Goal: Complete application form: Complete application form

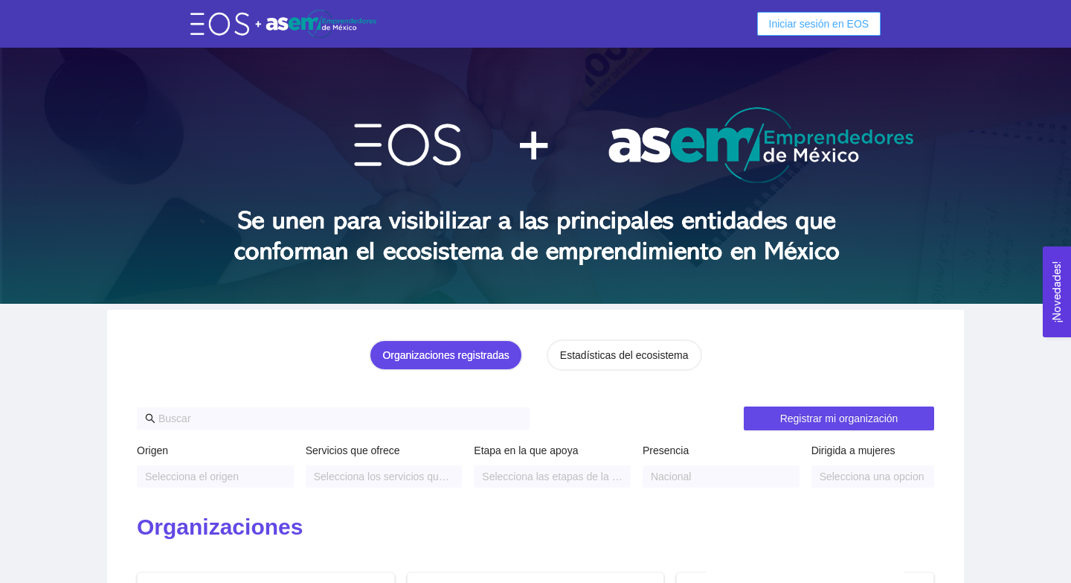
click at [858, 17] on span "Iniciar sesión en EOS" at bounding box center [819, 24] width 100 height 16
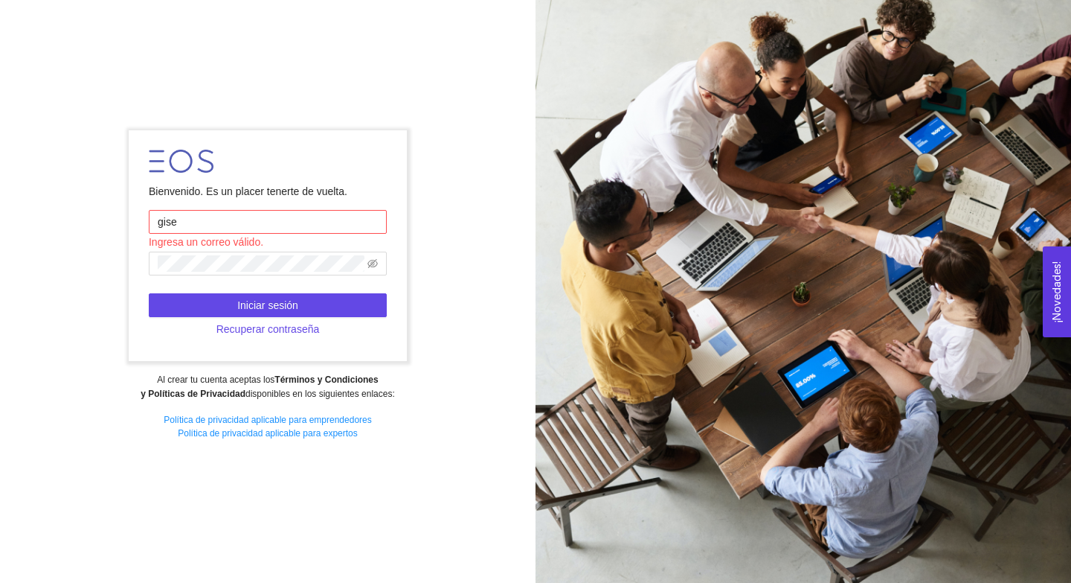
type input "[EMAIL_ADDRESS][DOMAIN_NAME]"
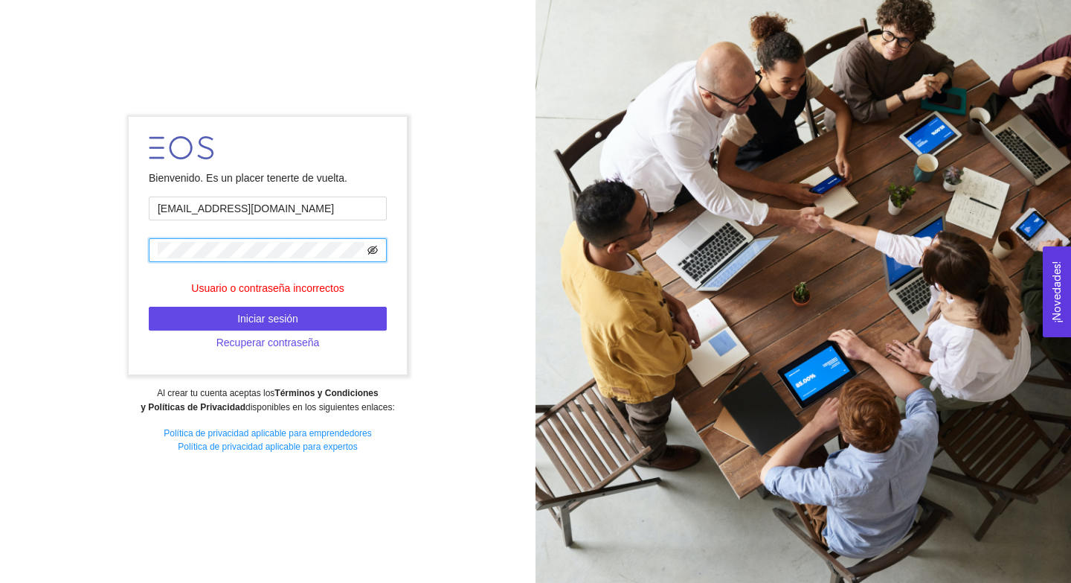
click at [371, 249] on icon "eye-invisible" at bounding box center [373, 250] width 10 height 9
click at [321, 305] on form "Bienvenido. Es un placer tenerte de vuelta. giselle_teresa@tec.mx Usuario o con…" at bounding box center [268, 245] width 278 height 257
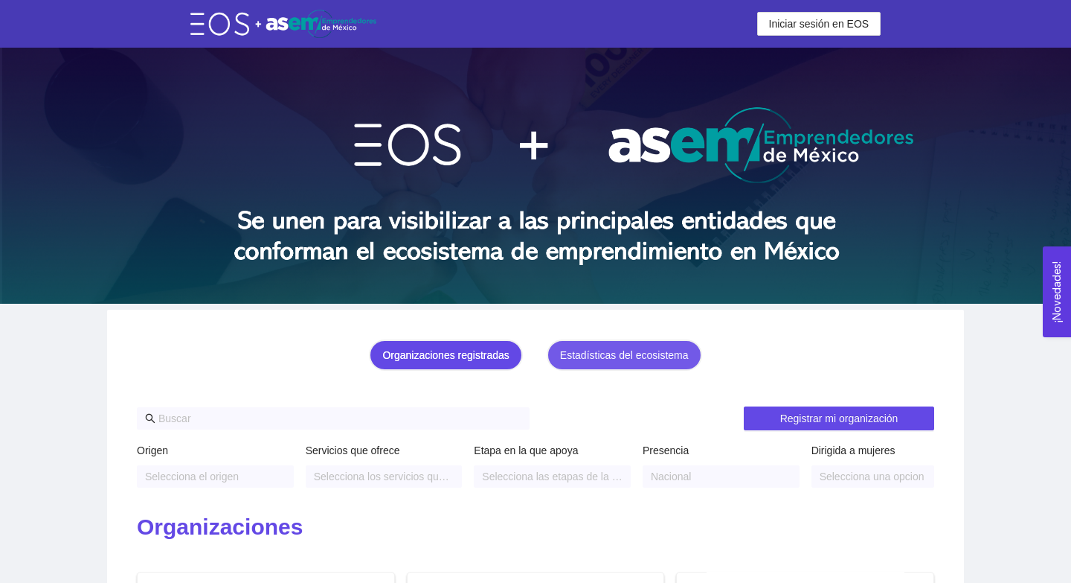
click at [660, 360] on div "Estadísticas del ecosistema" at bounding box center [624, 355] width 129 height 16
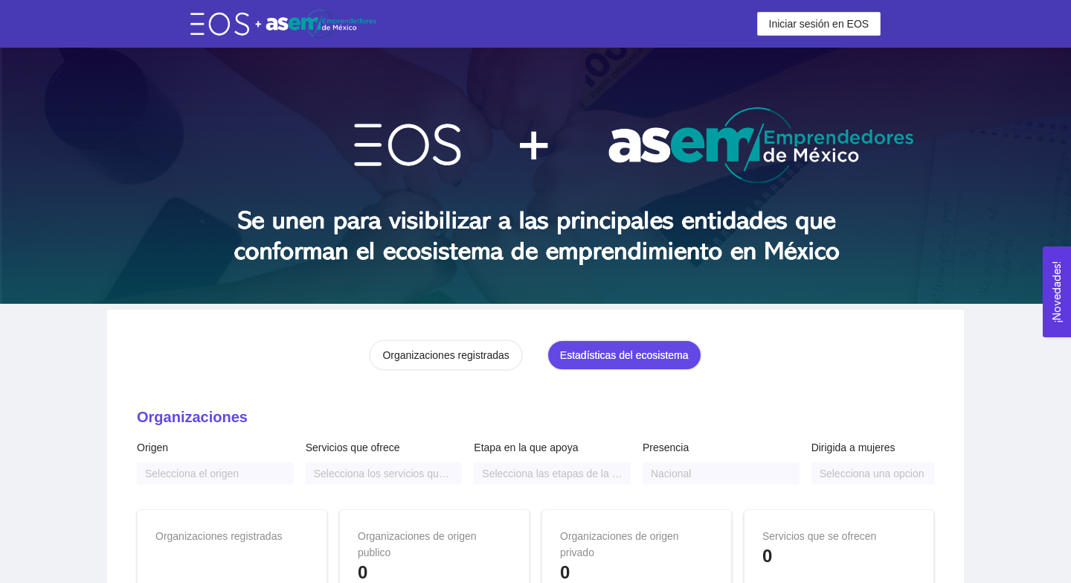
click at [498, 353] on div "Organizaciones registradas" at bounding box center [445, 355] width 126 height 16
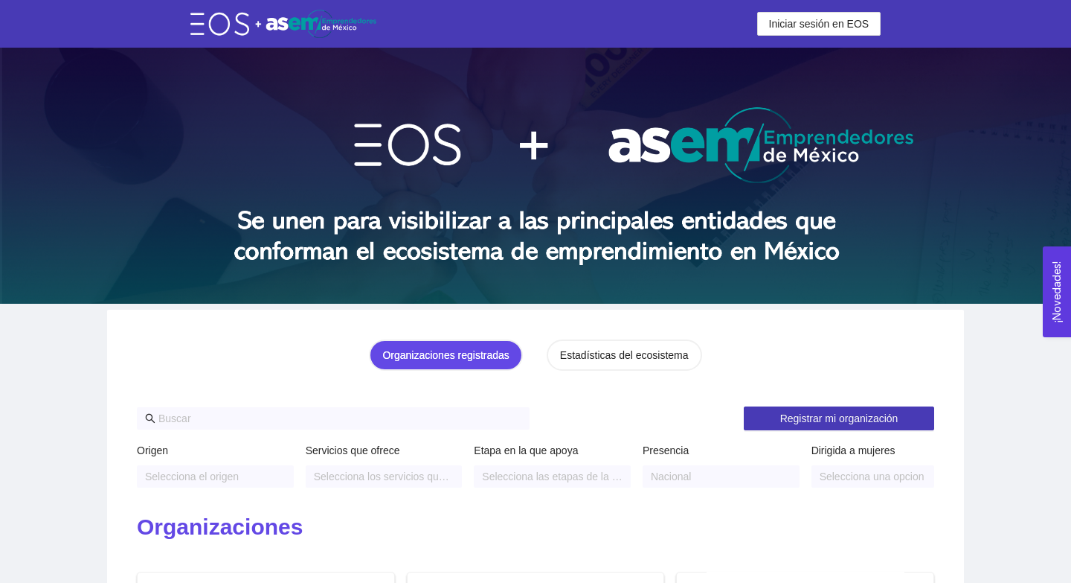
click at [862, 426] on button "Registrar mi organización" at bounding box center [839, 418] width 190 height 24
click at [262, 34] on img at bounding box center [283, 24] width 186 height 28
click at [286, 18] on img at bounding box center [283, 24] width 186 height 28
click at [214, 18] on img at bounding box center [283, 24] width 186 height 28
click at [784, 36] on header "Iniciar sesión en EOS Iniciar sesión en EOS" at bounding box center [535, 24] width 1071 height 48
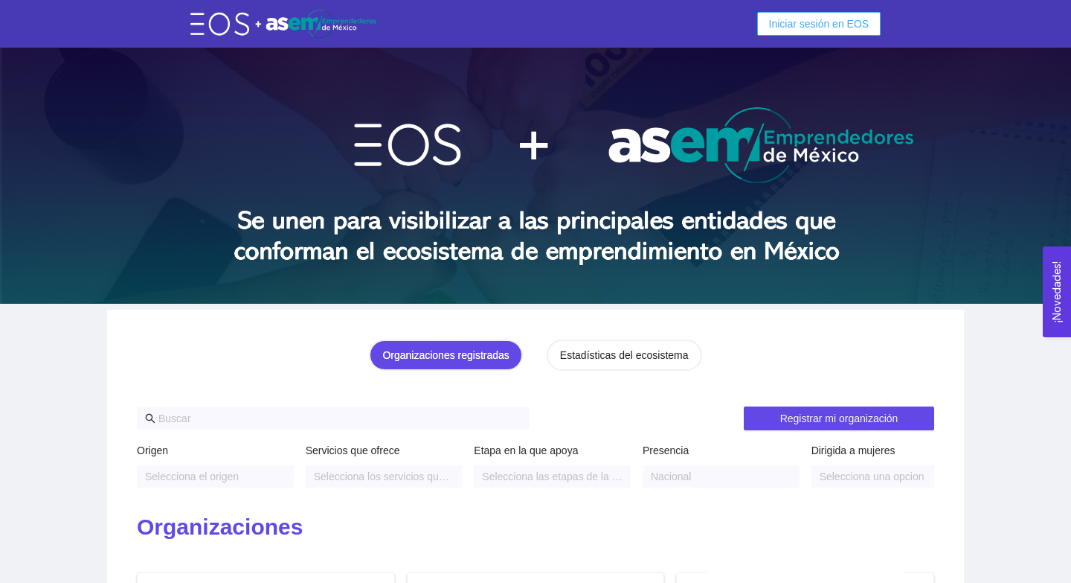
click at [773, 26] on span "Iniciar sesión en EOS" at bounding box center [819, 24] width 100 height 16
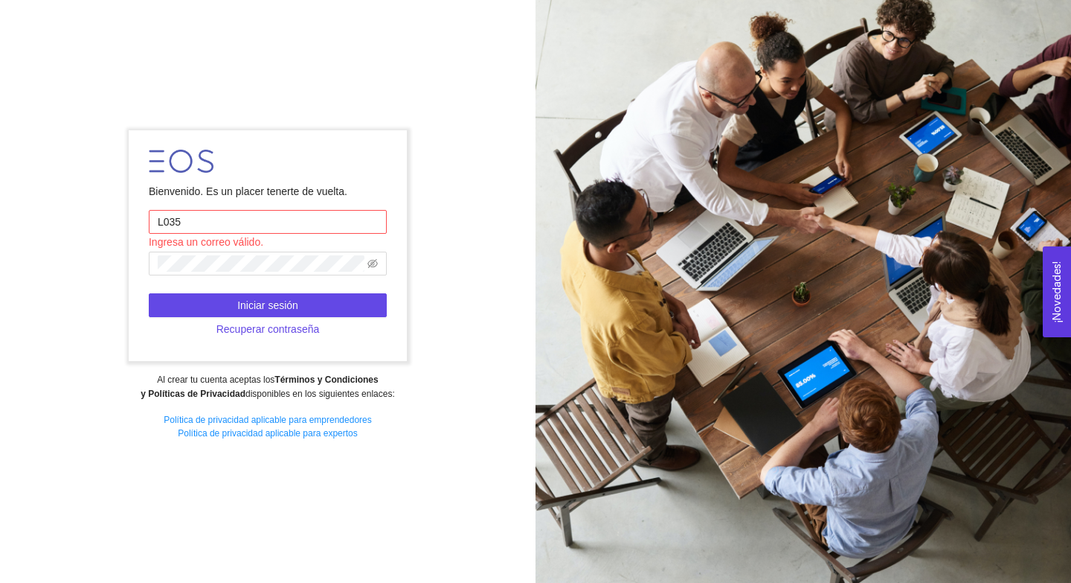
type input "l03513202@tec.mx"
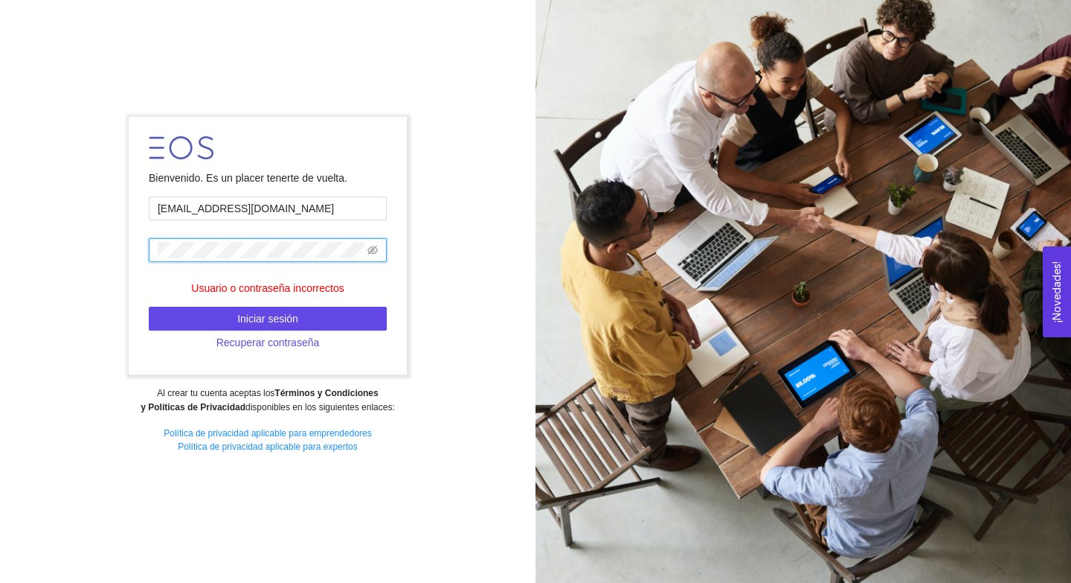
click at [325, 181] on div "Bienvenido. Es un placer tenerte de vuelta." at bounding box center [268, 178] width 238 height 16
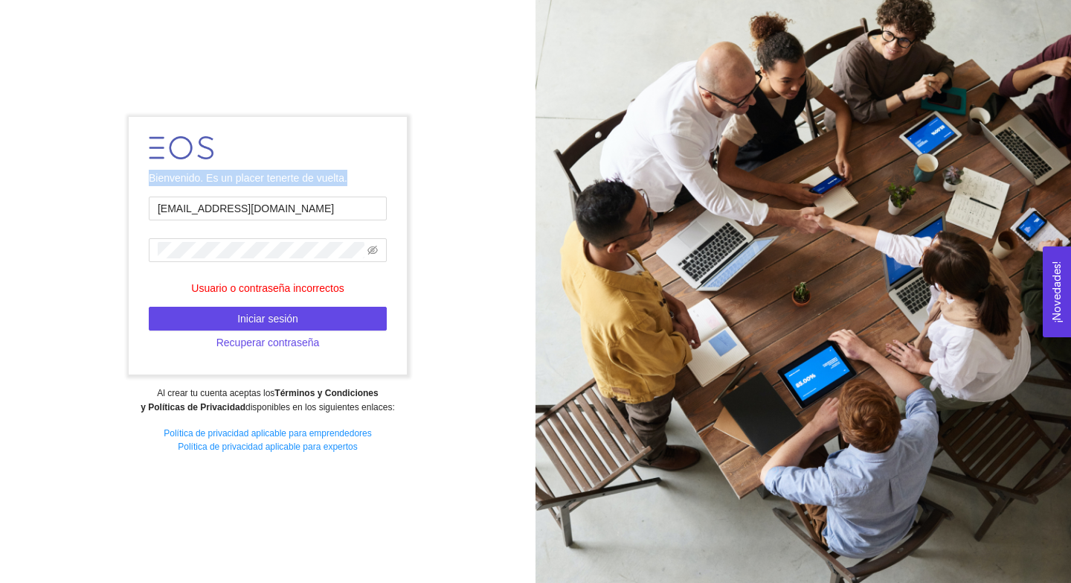
click at [325, 181] on div "Bienvenido. Es un placer tenerte de vuelta." at bounding box center [268, 178] width 238 height 16
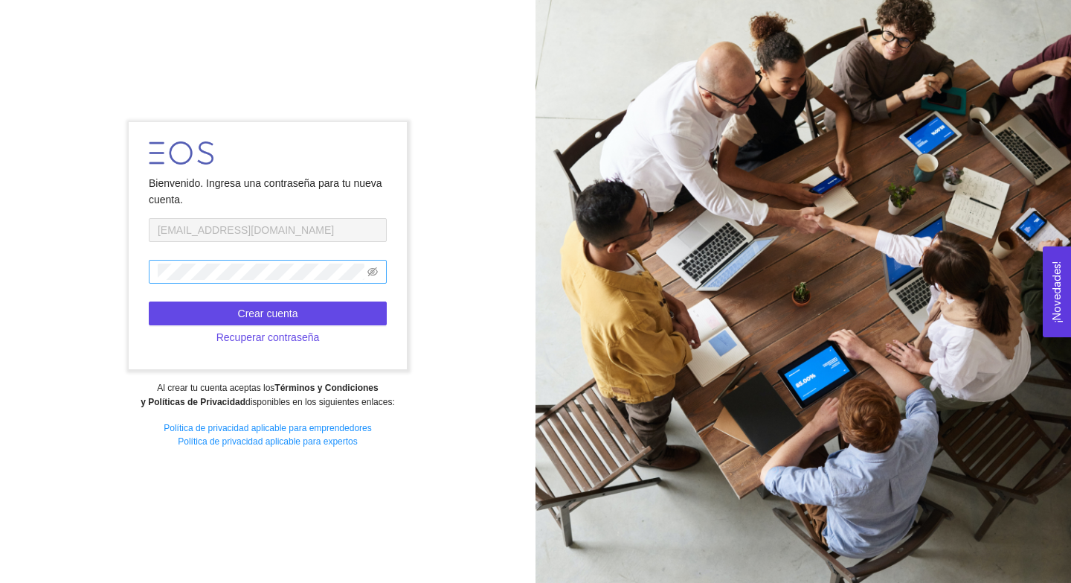
click at [218, 282] on span at bounding box center [268, 272] width 238 height 24
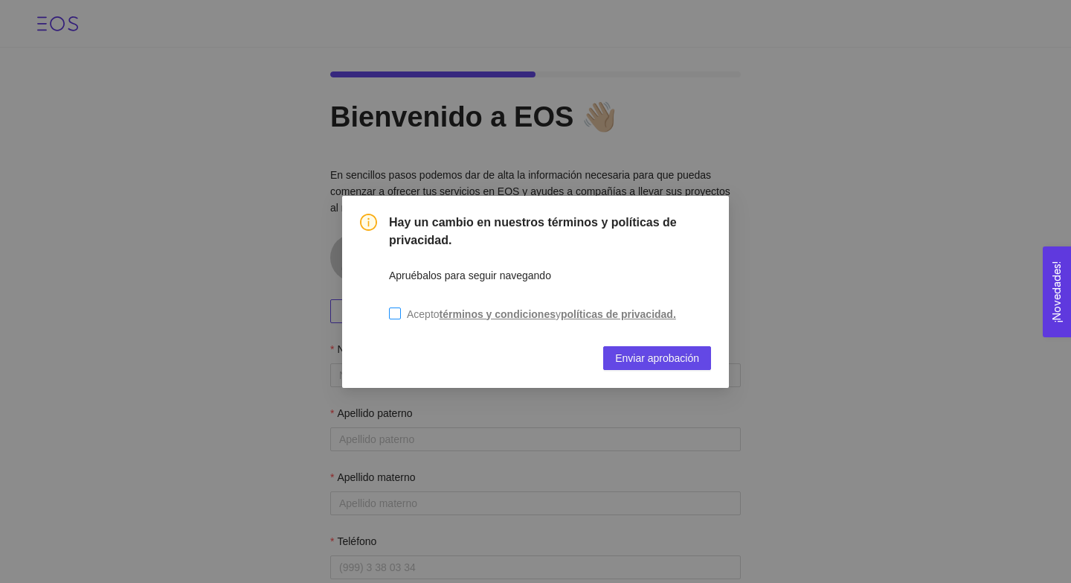
click at [395, 313] on input "Acepto términos y condiciones y políticas de privacidad." at bounding box center [395, 313] width 12 height 12
checkbox input "true"
click at [630, 362] on span "Enviar aprobación" at bounding box center [657, 358] width 84 height 16
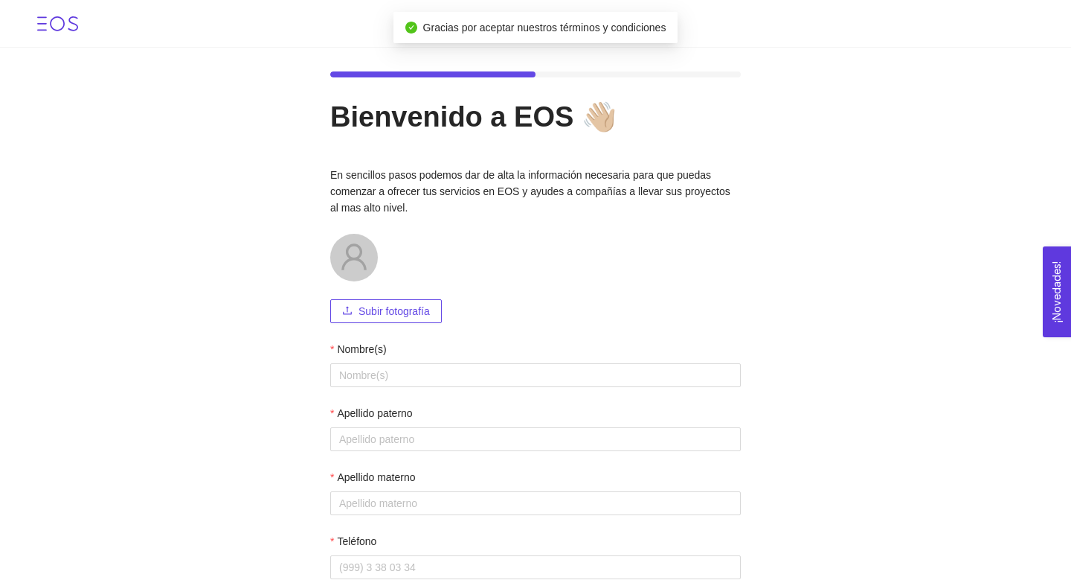
scroll to position [96, 0]
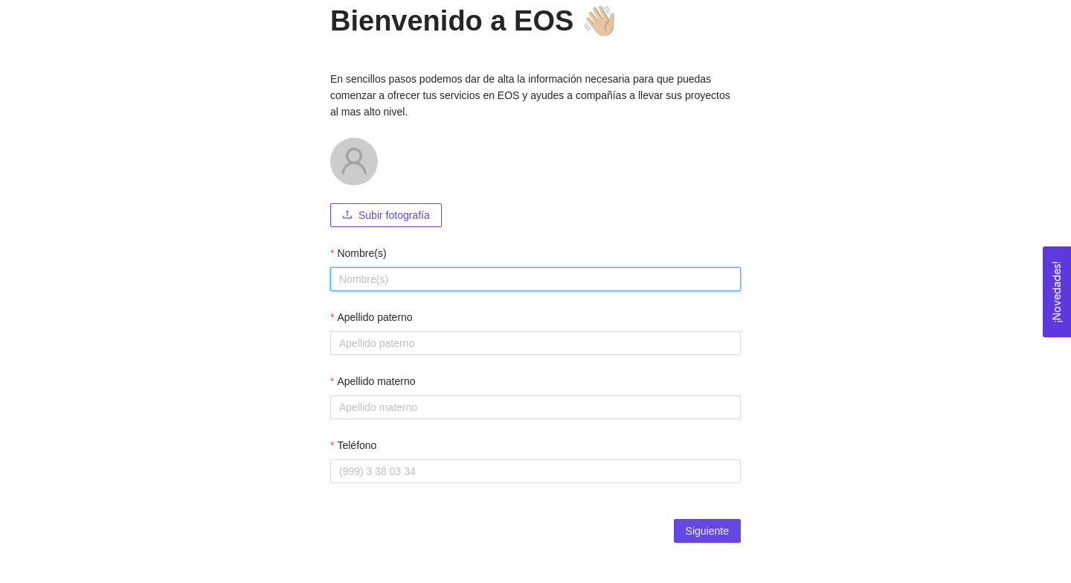
click at [592, 282] on input "Nombre(s)" at bounding box center [535, 279] width 411 height 24
type input "Giselle"
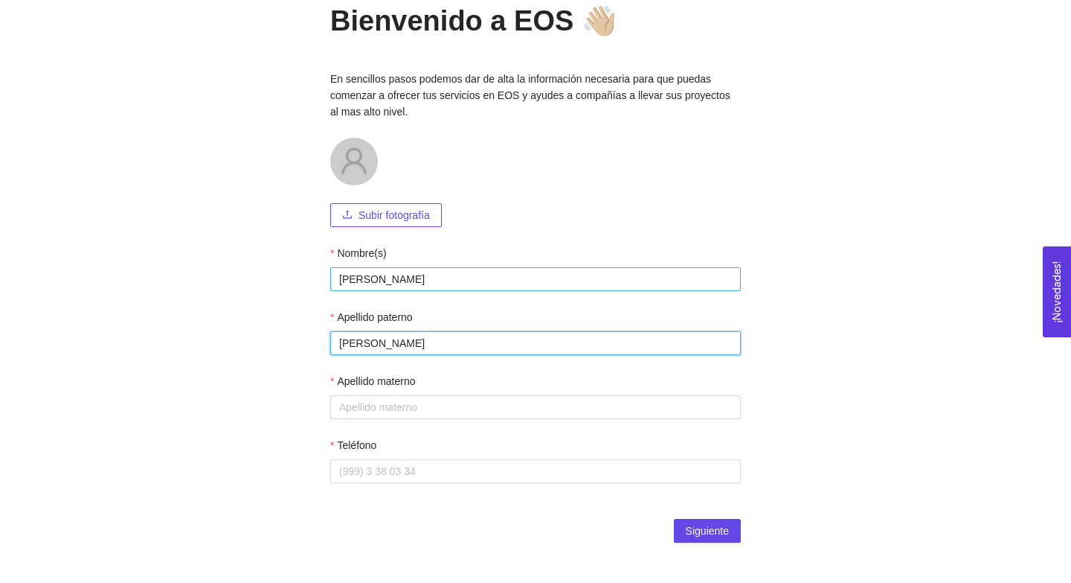
type input "Teresa"
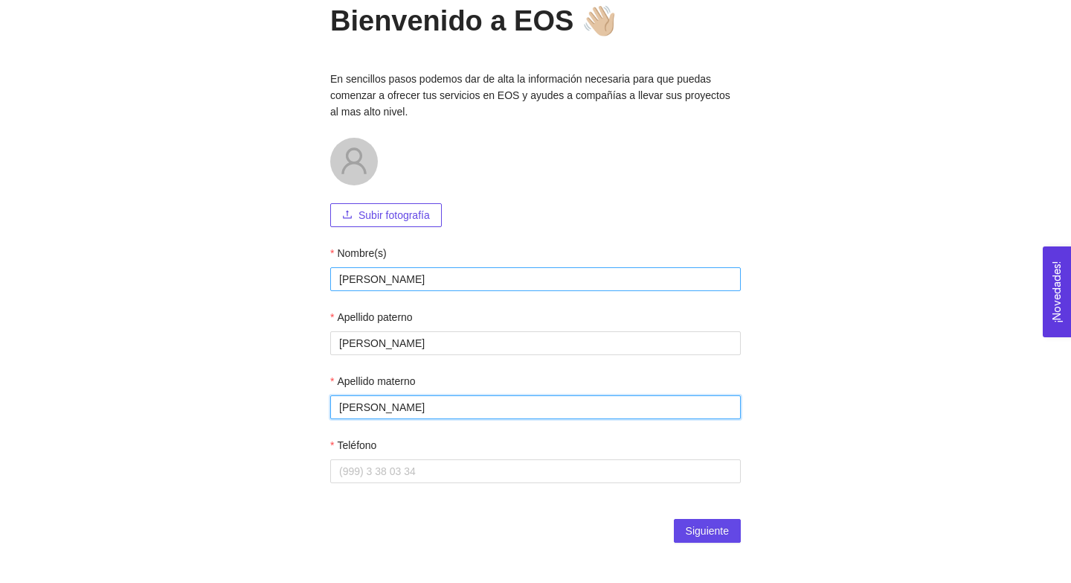
type input "Martínez"
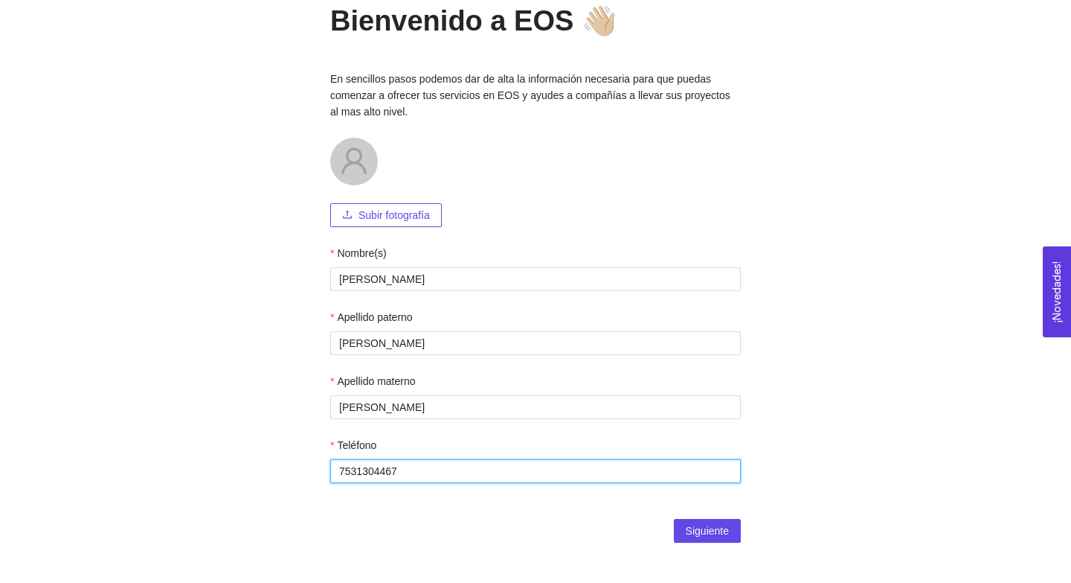
type input "7531304467"
click at [951, 297] on main "Bienvenido a EOS 👋🏼 En sencillos pasos podemos dar de alta la información neces…" at bounding box center [535, 268] width 1071 height 632
click at [728, 535] on span "Siguiente" at bounding box center [707, 530] width 43 height 16
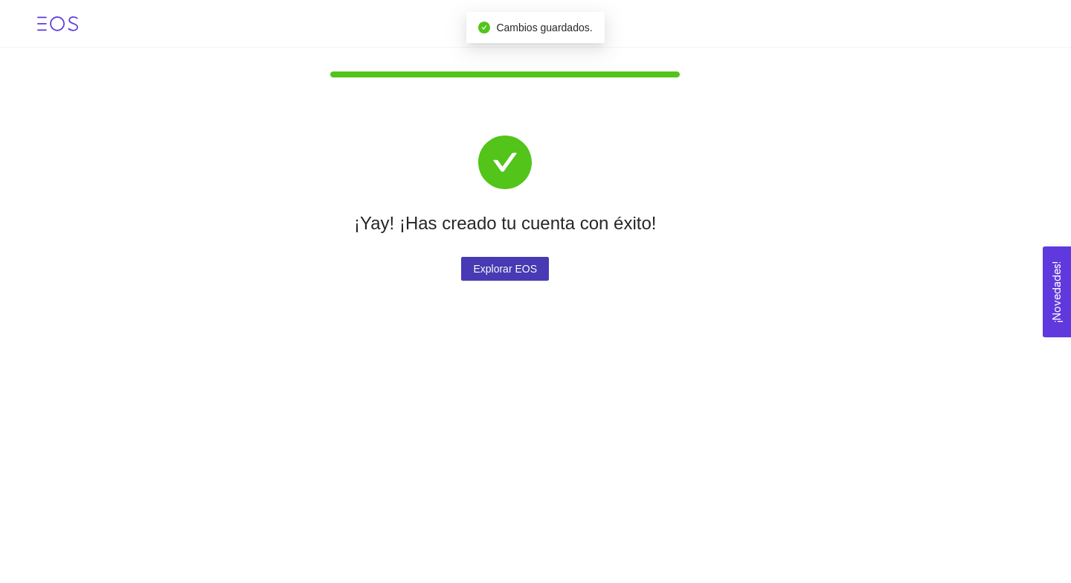
click at [461, 267] on button "Explorar EOS" at bounding box center [505, 269] width 88 height 24
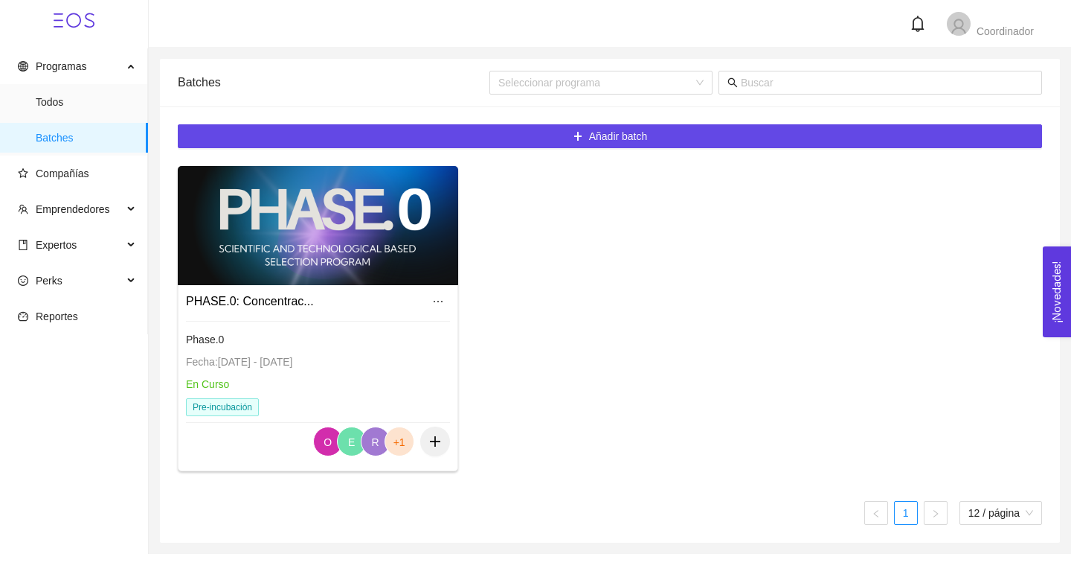
click at [391, 350] on div "Phase.0 Fecha: 01/01/2024 - 31/12/2025 En Curso Pre-incubación" at bounding box center [318, 374] width 264 height 106
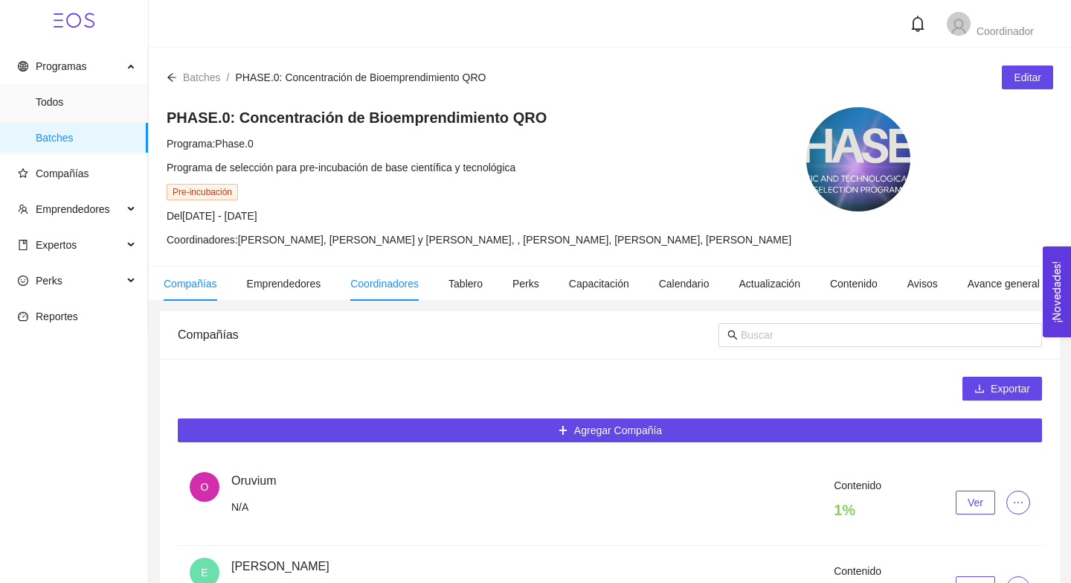
click at [364, 281] on span "Coordinadores" at bounding box center [384, 284] width 68 height 12
